Goal: Task Accomplishment & Management: Manage account settings

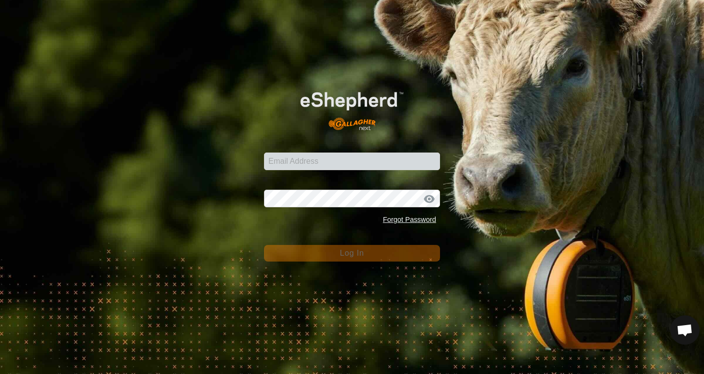
scroll to position [594, 0]
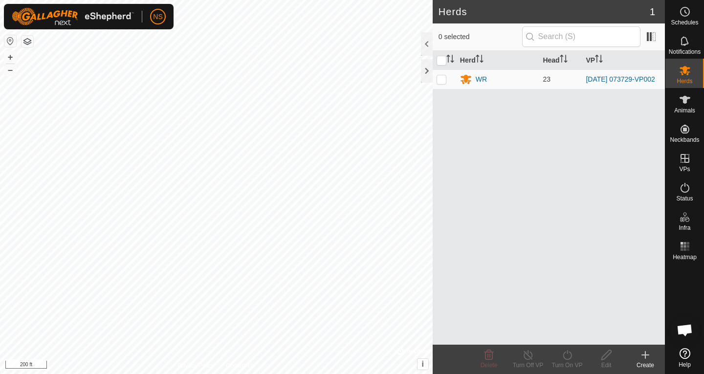
scroll to position [594, 0]
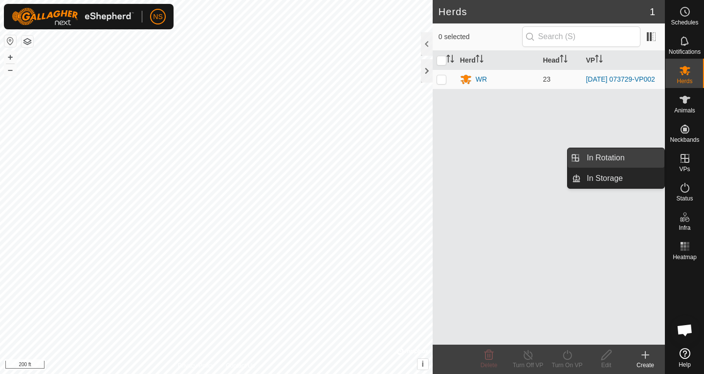
click at [629, 157] on link "In Rotation" at bounding box center [623, 158] width 84 height 20
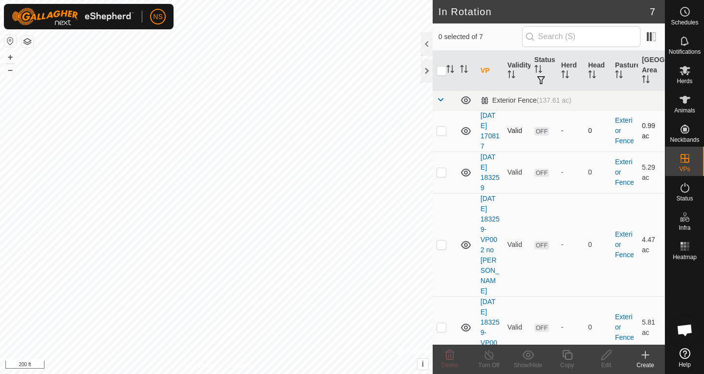
click at [443, 129] on p-checkbox at bounding box center [442, 131] width 10 height 8
checkbox input "false"
click at [467, 131] on icon at bounding box center [466, 131] width 10 height 8
click at [467, 170] on icon at bounding box center [466, 173] width 12 height 12
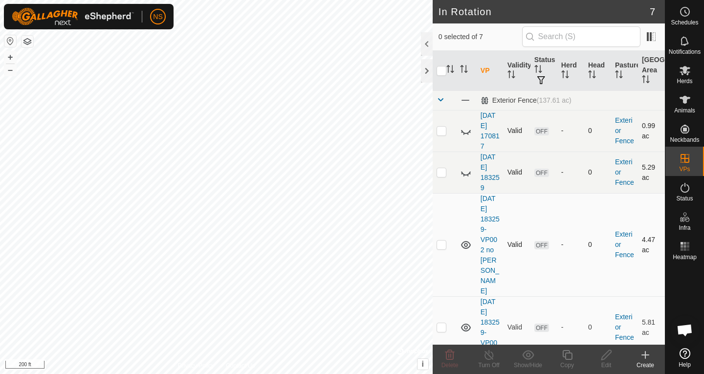
click at [468, 241] on icon at bounding box center [466, 245] width 10 height 8
click at [471, 322] on icon at bounding box center [466, 328] width 12 height 12
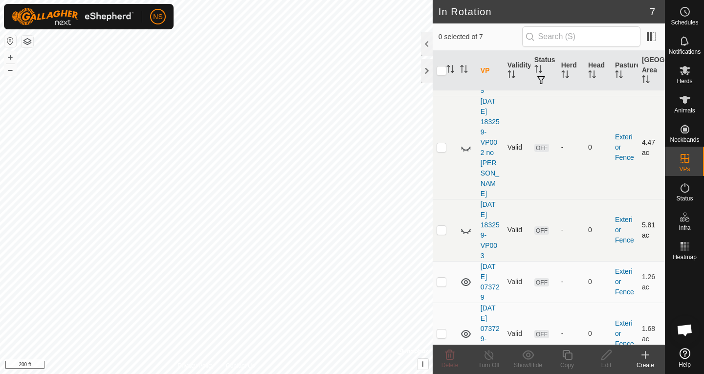
scroll to position [98, 0]
click at [466, 276] on icon at bounding box center [466, 282] width 12 height 12
click at [466, 328] on icon at bounding box center [466, 334] width 12 height 12
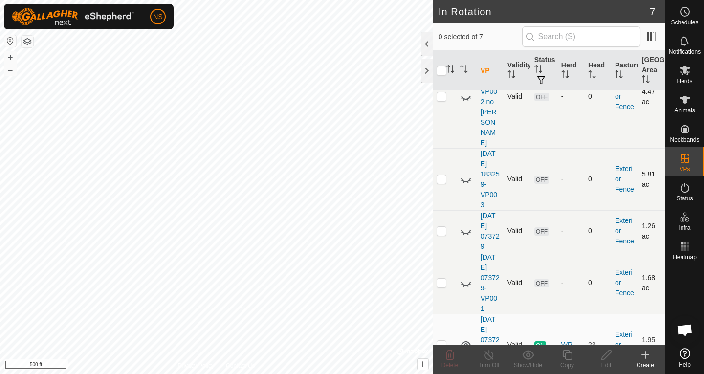
scroll to position [149, 0]
